Goal: Understand process/instructions: Learn how to perform a task or action

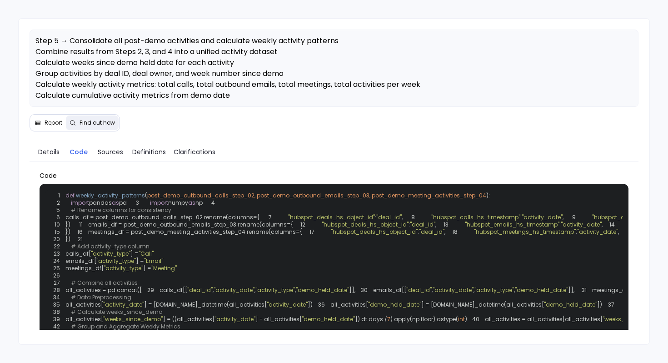
scroll to position [435, 0]
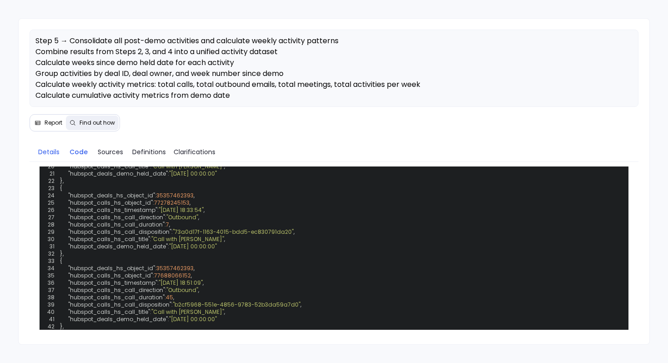
click at [49, 153] on span "Details" at bounding box center [48, 152] width 21 height 10
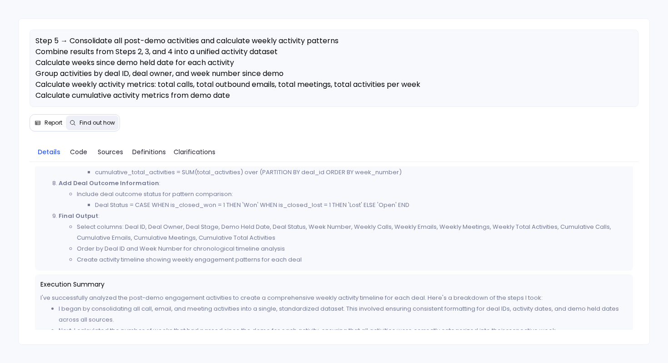
scroll to position [636, 0]
drag, startPoint x: 78, startPoint y: 226, endPoint x: 196, endPoint y: 244, distance: 119.5
click at [196, 244] on ul "Select columns: Deal ID, Deal Owner, Deal Stage, Demo Held Date, Deal Status, W…" at bounding box center [343, 242] width 569 height 44
click at [102, 224] on li "Select columns: Deal ID, Deal Owner, Deal Stage, Demo Held Date, Deal Status, W…" at bounding box center [352, 231] width 551 height 22
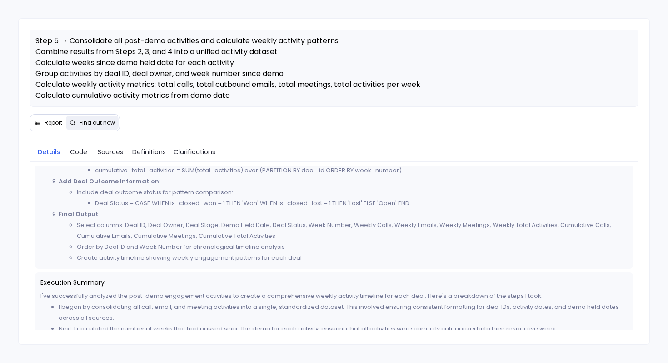
click at [106, 239] on li "Select columns: Deal ID, Deal Owner, Deal Stage, Demo Held Date, Deal Status, W…" at bounding box center [352, 231] width 551 height 22
drag, startPoint x: 105, startPoint y: 247, endPoint x: 119, endPoint y: 247, distance: 13.2
click at [118, 247] on li "Order by Deal ID and Week Number for chronological timeline analysis" at bounding box center [352, 246] width 551 height 11
click at [124, 255] on li "Create activity timeline showing weekly engagement patterns for each deal" at bounding box center [352, 257] width 551 height 11
click at [78, 150] on span "Code" at bounding box center [78, 152] width 17 height 10
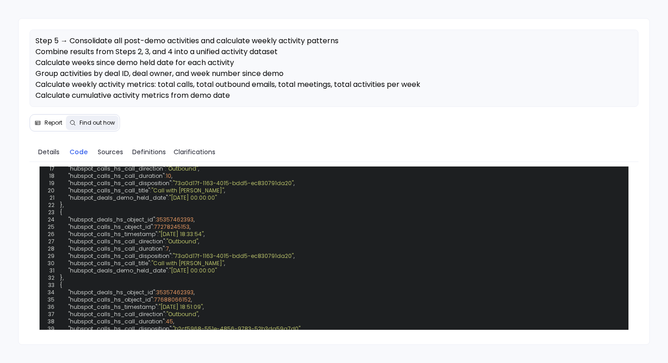
scroll to position [421, 0]
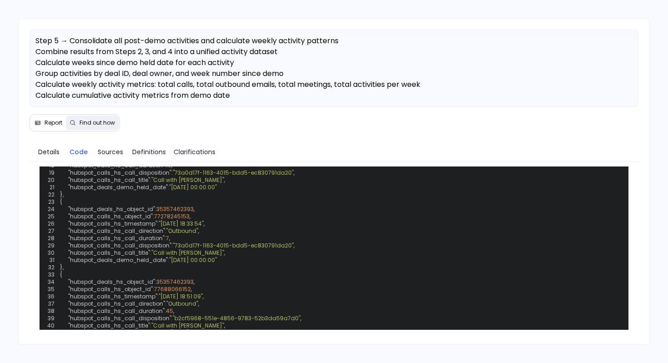
drag, startPoint x: 94, startPoint y: 269, endPoint x: 161, endPoint y: 268, distance: 67.3
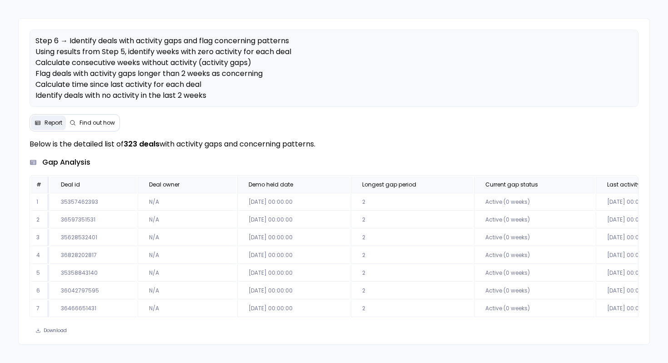
scroll to position [50, 0]
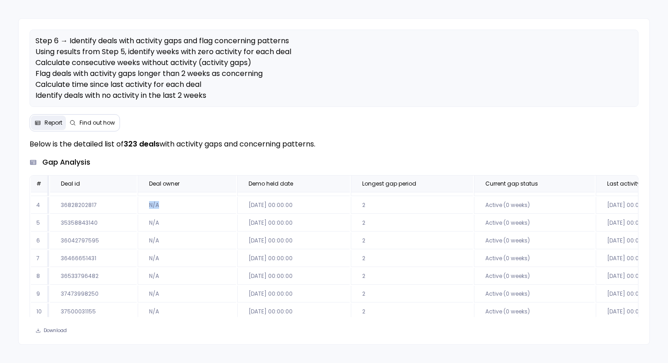
drag, startPoint x: 148, startPoint y: 205, endPoint x: 162, endPoint y: 206, distance: 13.6
click at [162, 206] on td "N/A" at bounding box center [187, 205] width 99 height 17
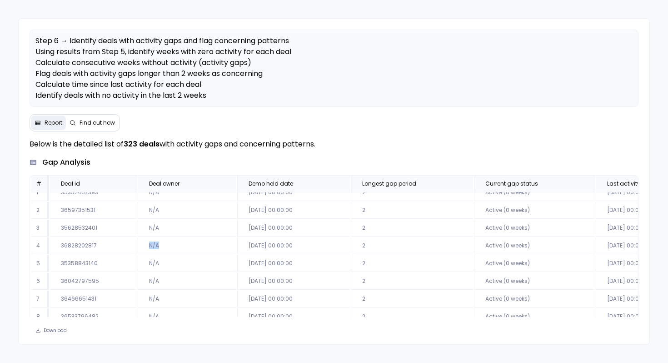
scroll to position [0, 0]
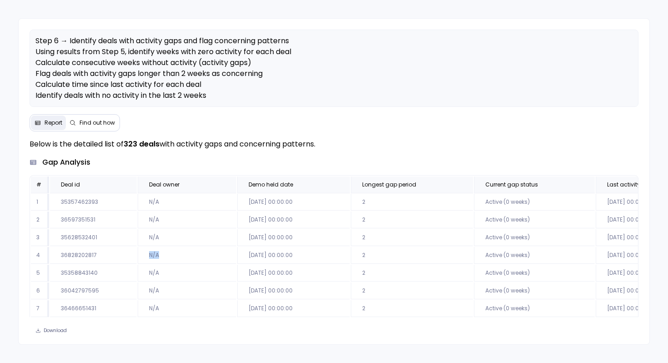
click at [95, 124] on span "Find out how" at bounding box center [97, 122] width 35 height 7
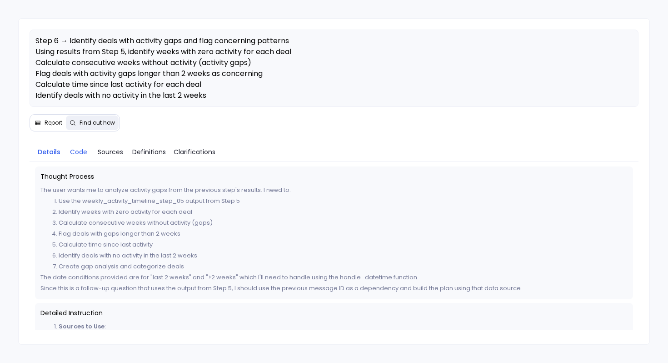
click at [83, 152] on span "Code" at bounding box center [78, 152] width 17 height 10
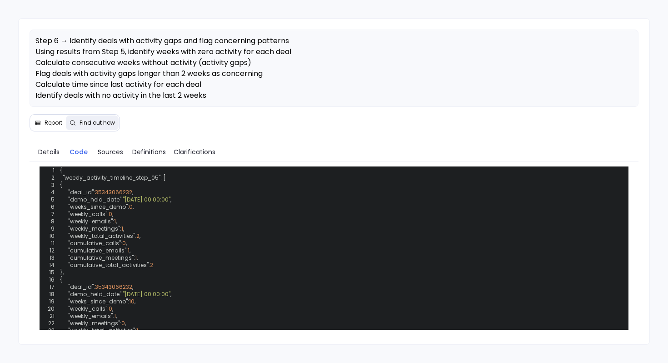
scroll to position [473, 0]
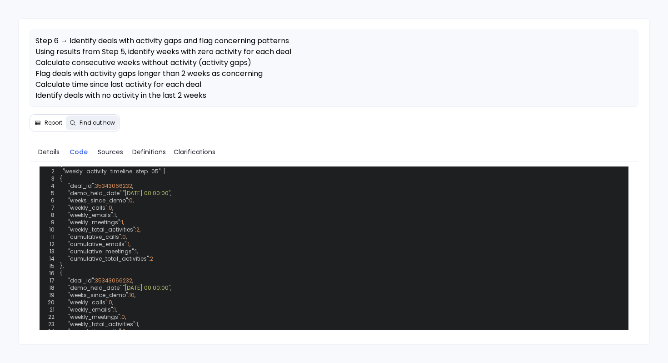
drag, startPoint x: 141, startPoint y: 259, endPoint x: 179, endPoint y: 258, distance: 37.8
drag, startPoint x: 180, startPoint y: 261, endPoint x: 141, endPoint y: 260, distance: 38.7
click at [319, 17] on span "'deal_owner'" at bounding box center [336, 13] width 35 height 8
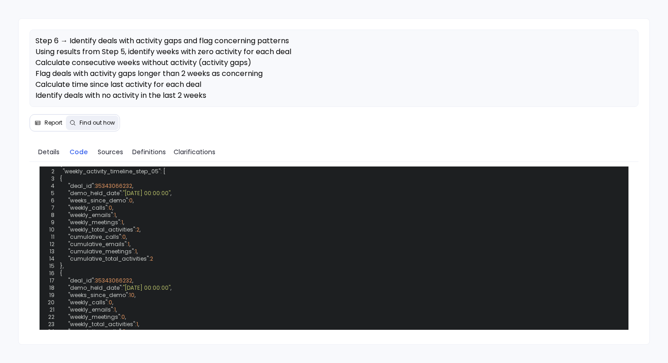
click at [319, 17] on span "'deal_owner'" at bounding box center [336, 13] width 35 height 8
